Goal: Task Accomplishment & Management: Complete application form

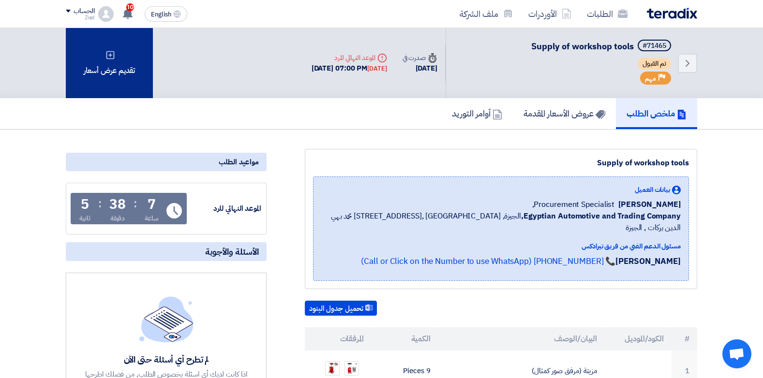
click at [107, 78] on div "تقديم عرض أسعار" at bounding box center [109, 63] width 87 height 70
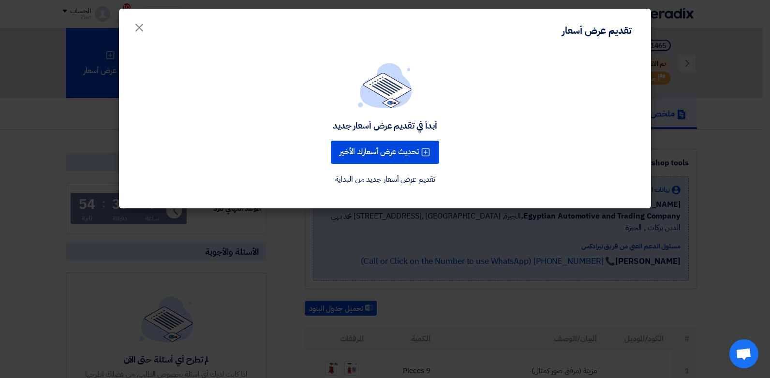
click at [292, 246] on modal-container "تقديم عرض أسعار × أبدأ في تقديم عرض أسعار جديد تحديث عرض أسعارك الأخير تقديم عر…" at bounding box center [385, 189] width 770 height 378
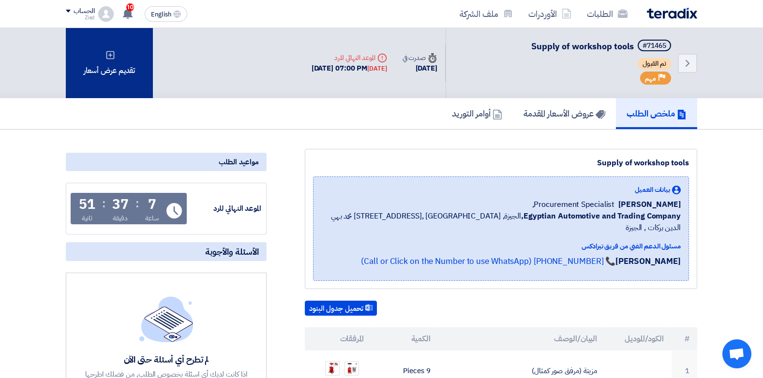
click at [116, 67] on div "تقديم عرض أسعار" at bounding box center [109, 63] width 87 height 70
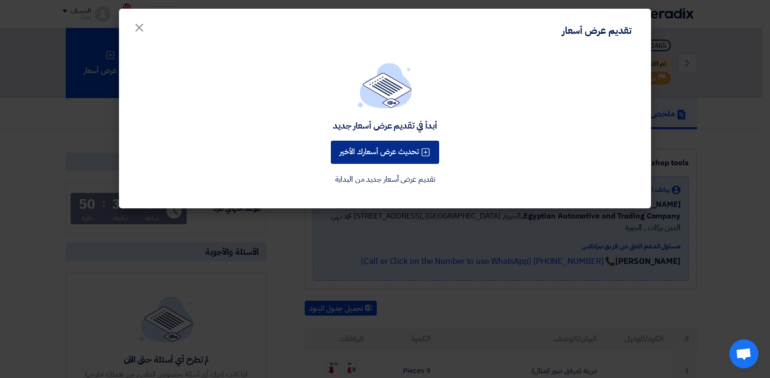
click at [404, 150] on button "تحديث عرض أسعارك الأخير" at bounding box center [385, 152] width 108 height 23
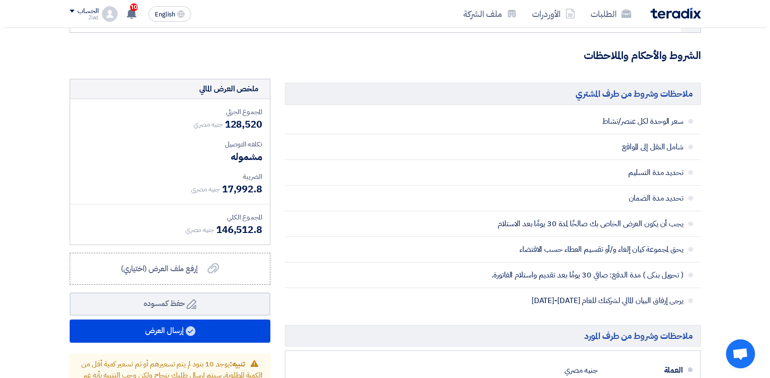
scroll to position [1028, 0]
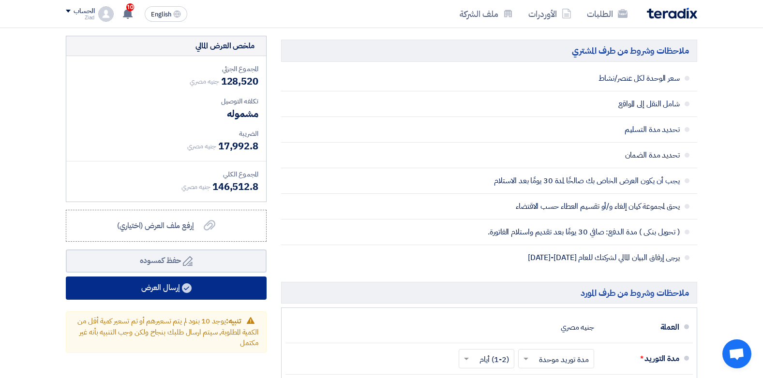
click at [164, 285] on button "إرسال العرض" at bounding box center [166, 288] width 201 height 23
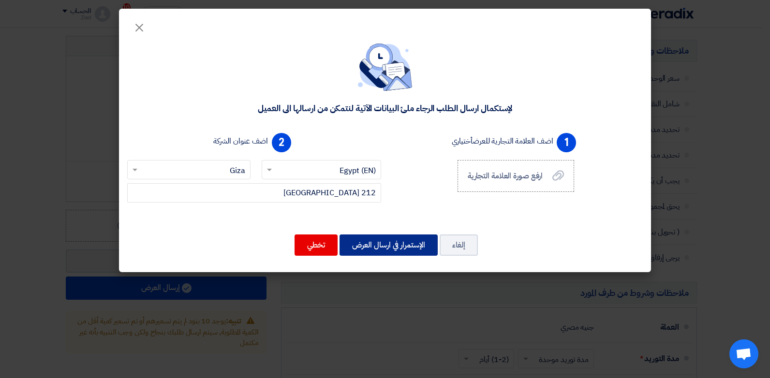
click at [405, 245] on button "الإستمرار في ارسال العرض" at bounding box center [389, 245] width 98 height 21
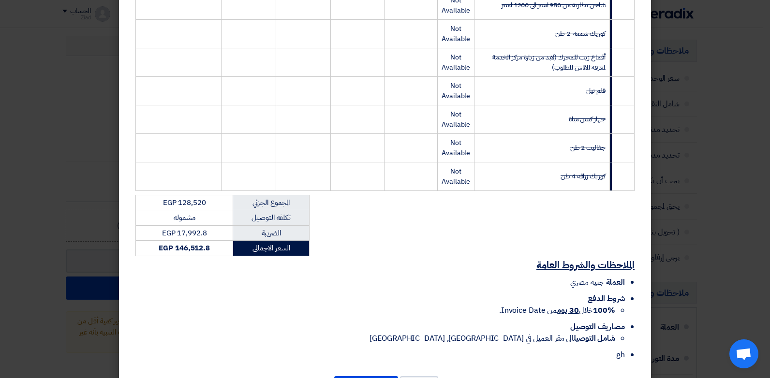
scroll to position [350, 0]
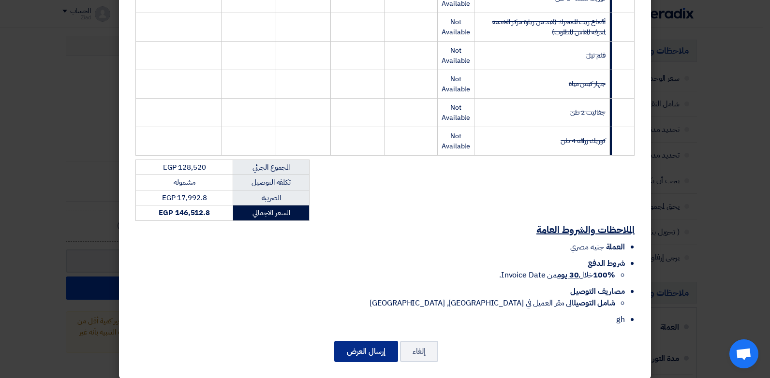
click at [363, 341] on button "إرسال العرض" at bounding box center [366, 351] width 64 height 21
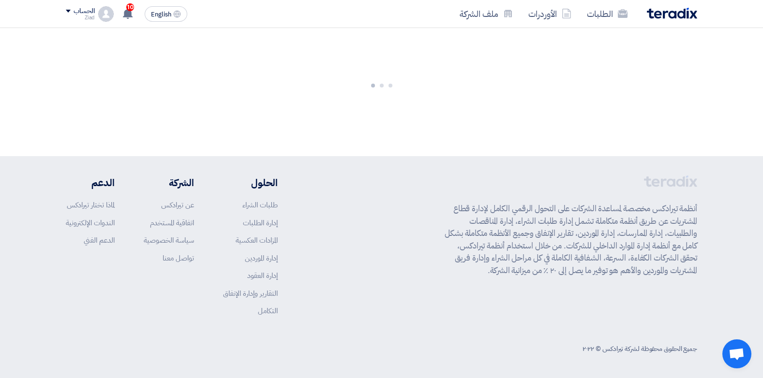
scroll to position [1083, 0]
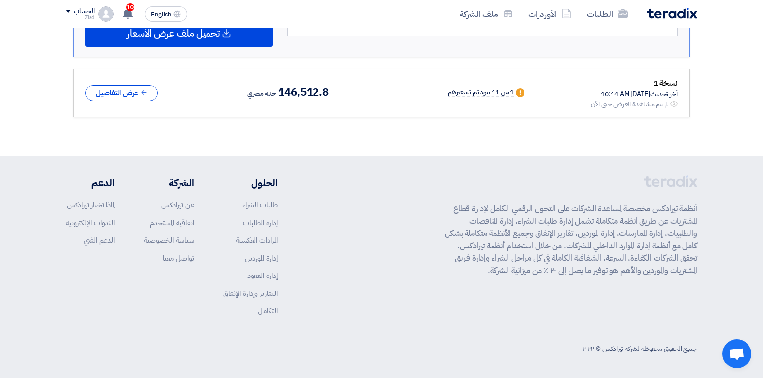
click at [363, 340] on div "جميع الحقوق محفوظة لشركة تيرادكس © ٢٠٢٢" at bounding box center [381, 349] width 631 height 20
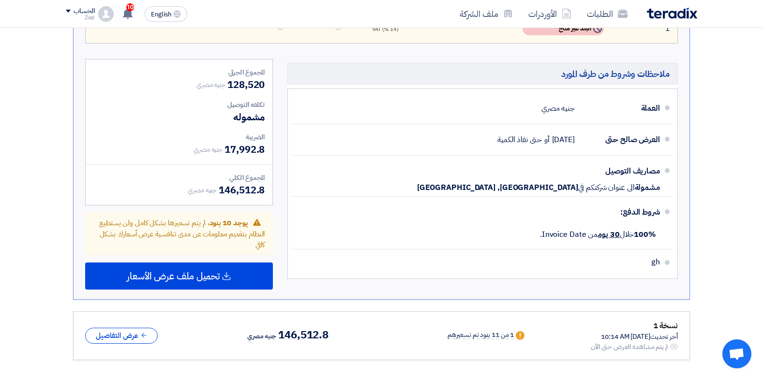
scroll to position [829, 0]
